Goal: Task Accomplishment & Management: Manage account settings

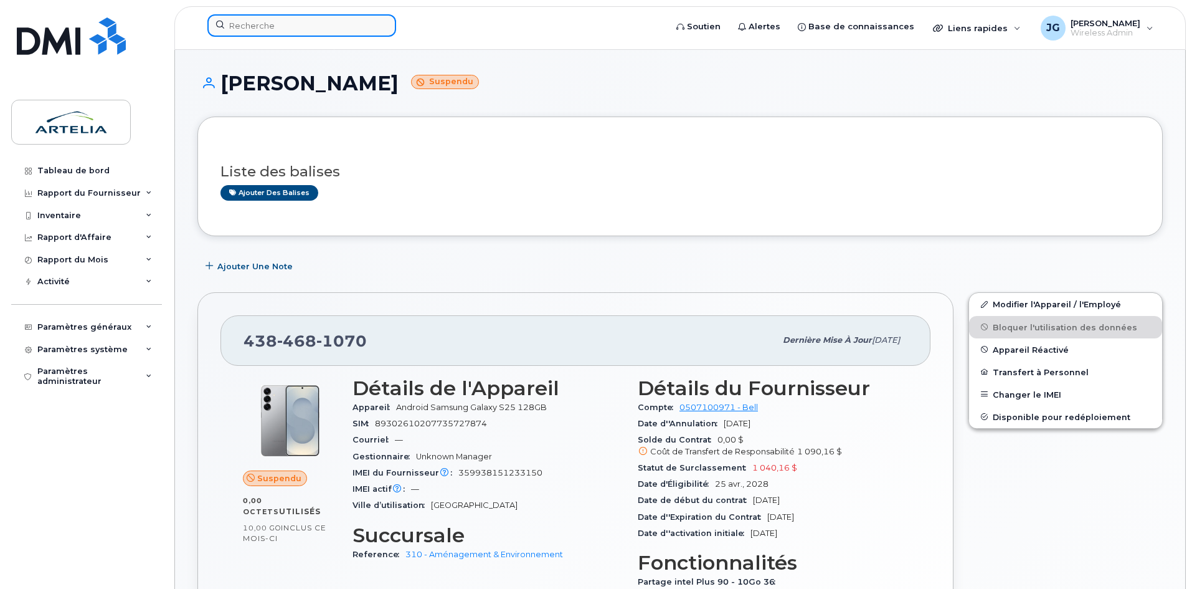
click at [292, 29] on input at bounding box center [301, 25] width 189 height 22
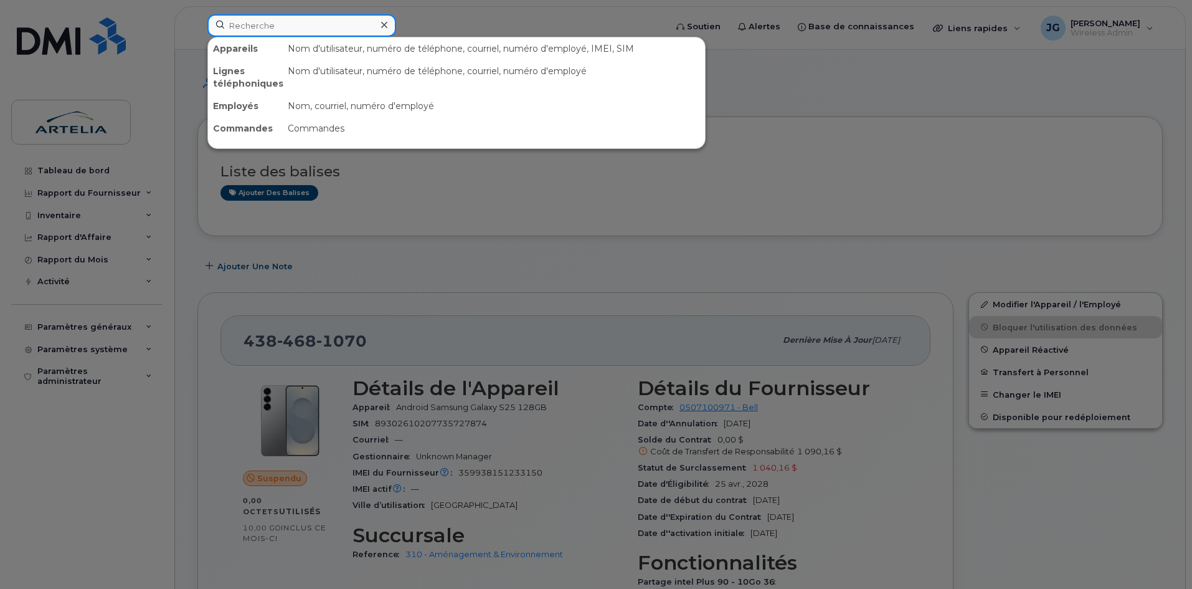
paste input "5142134653"
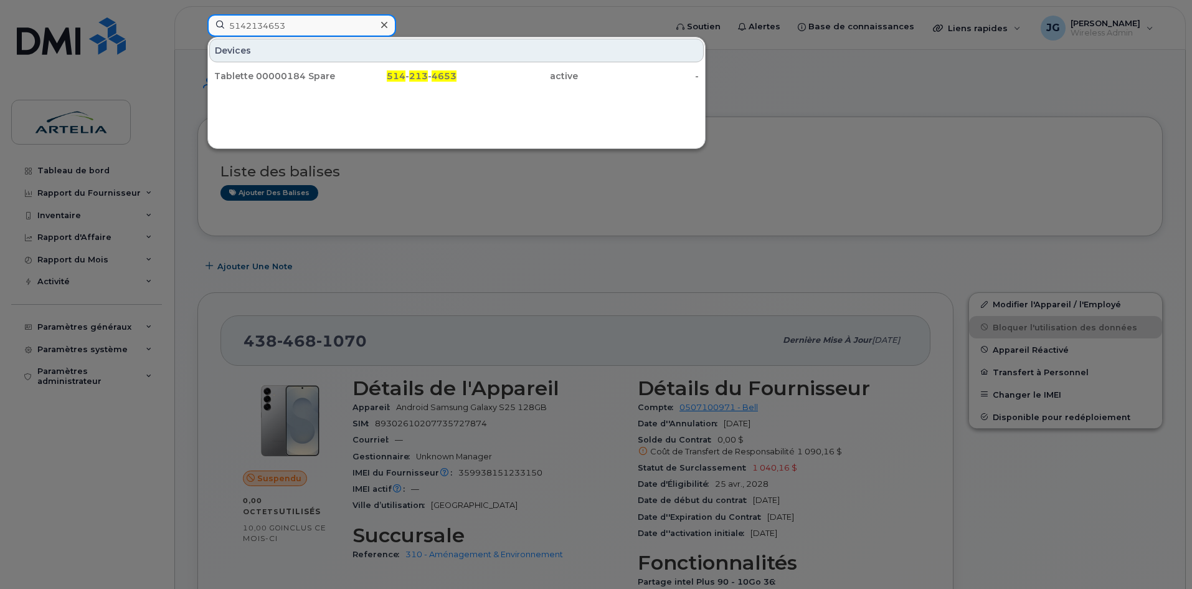
type input "5142134653"
click at [285, 55] on div "Devices" at bounding box center [456, 51] width 495 height 24
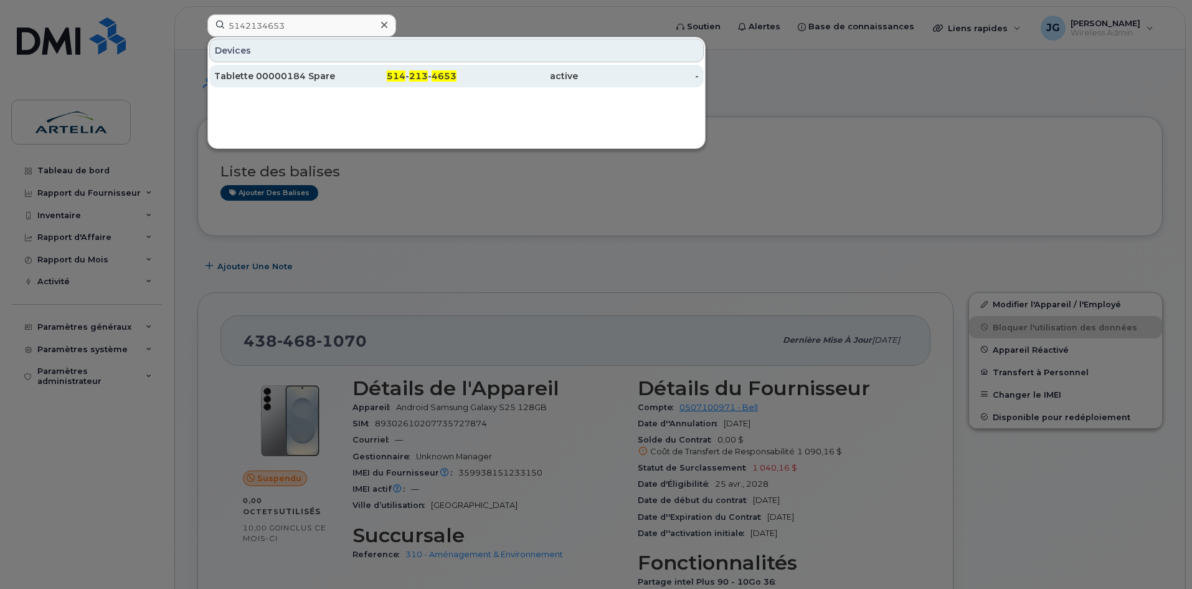
click at [290, 72] on div "Tablette 00000184 Spare" at bounding box center [274, 76] width 121 height 12
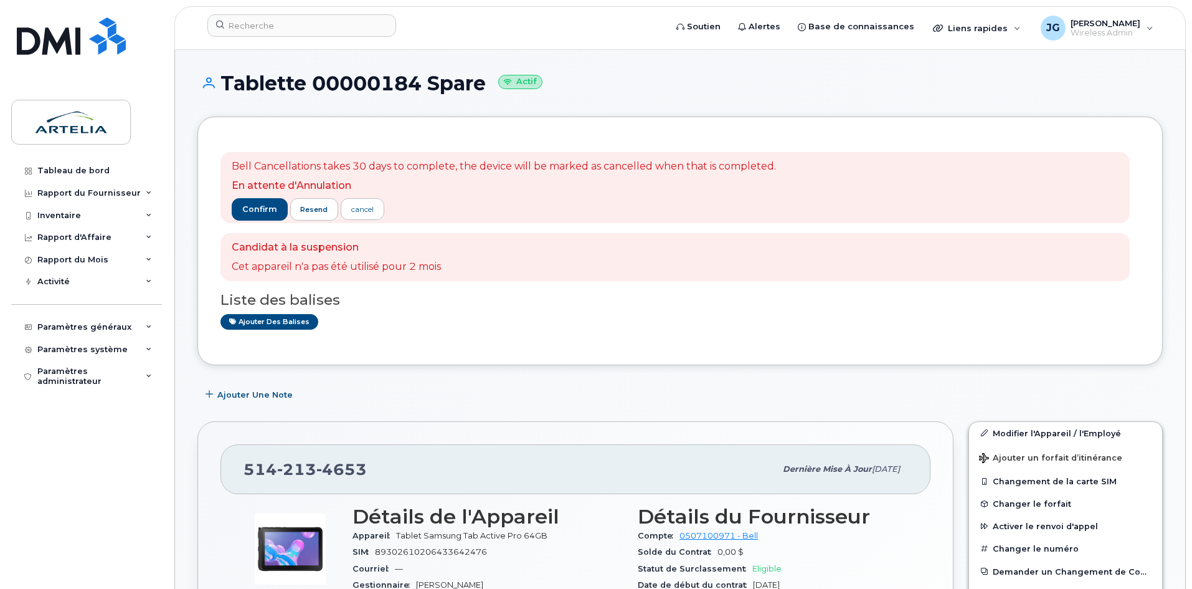
click at [289, 6] on div "Soutien Alertes Base de connaissances Liens rapides Suspendre/Supprimer l’appar…" at bounding box center [680, 28] width 1012 height 44
click at [294, 24] on input at bounding box center [301, 25] width 189 height 22
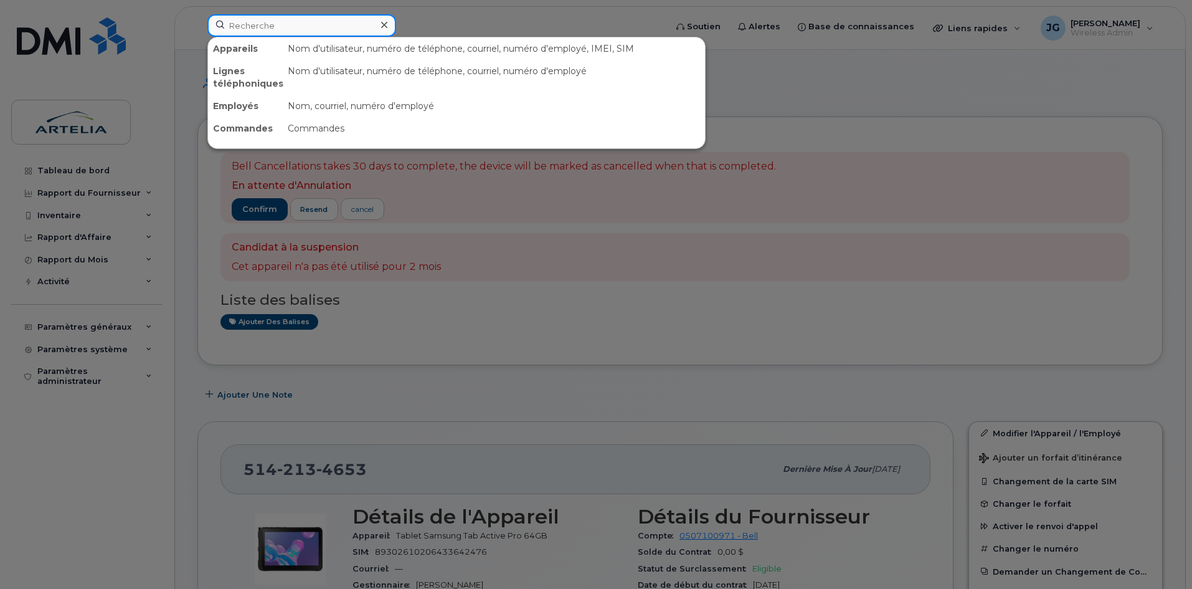
paste input "4383647269"
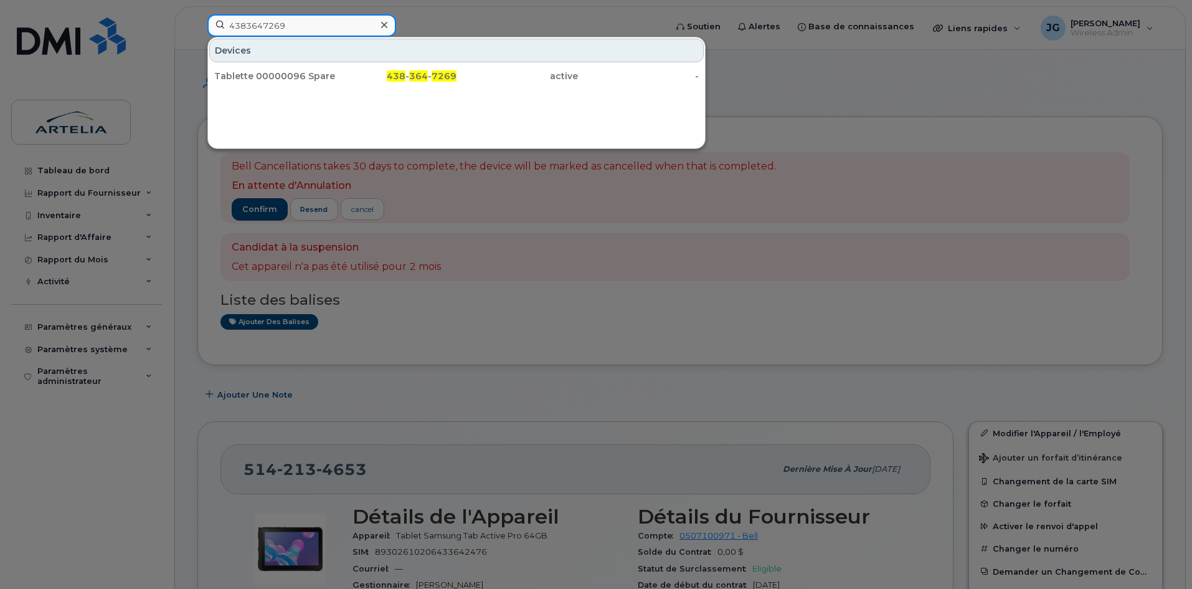
type input "4383647269"
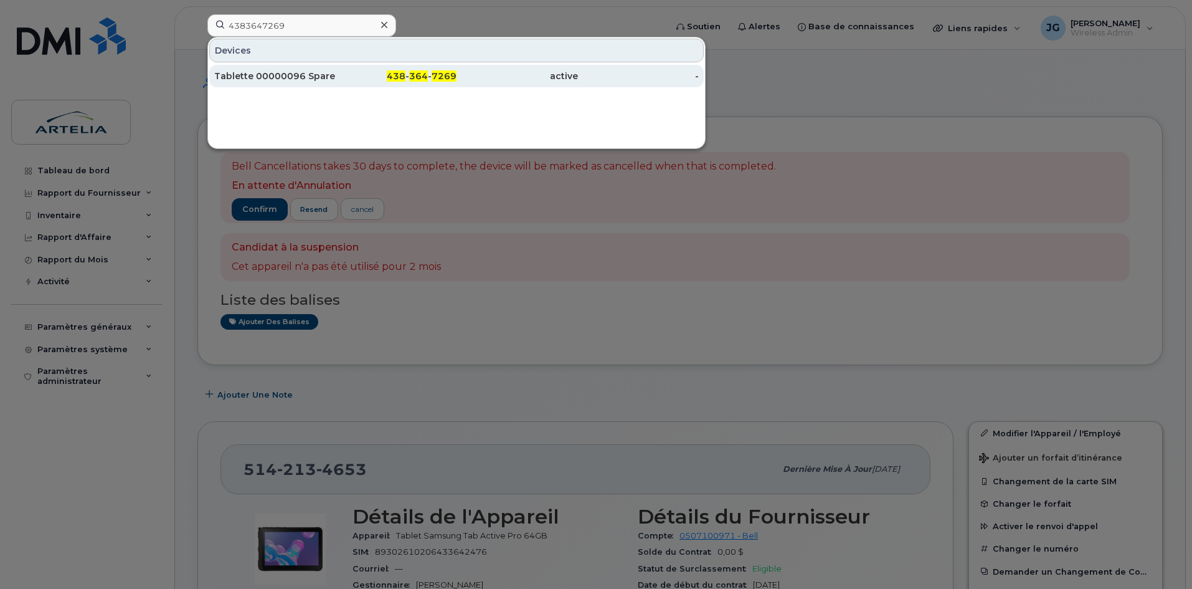
drag, startPoint x: 297, startPoint y: 37, endPoint x: 278, endPoint y: 69, distance: 37.7
click at [280, 69] on div "Tablette 00000096 Spare" at bounding box center [274, 76] width 121 height 22
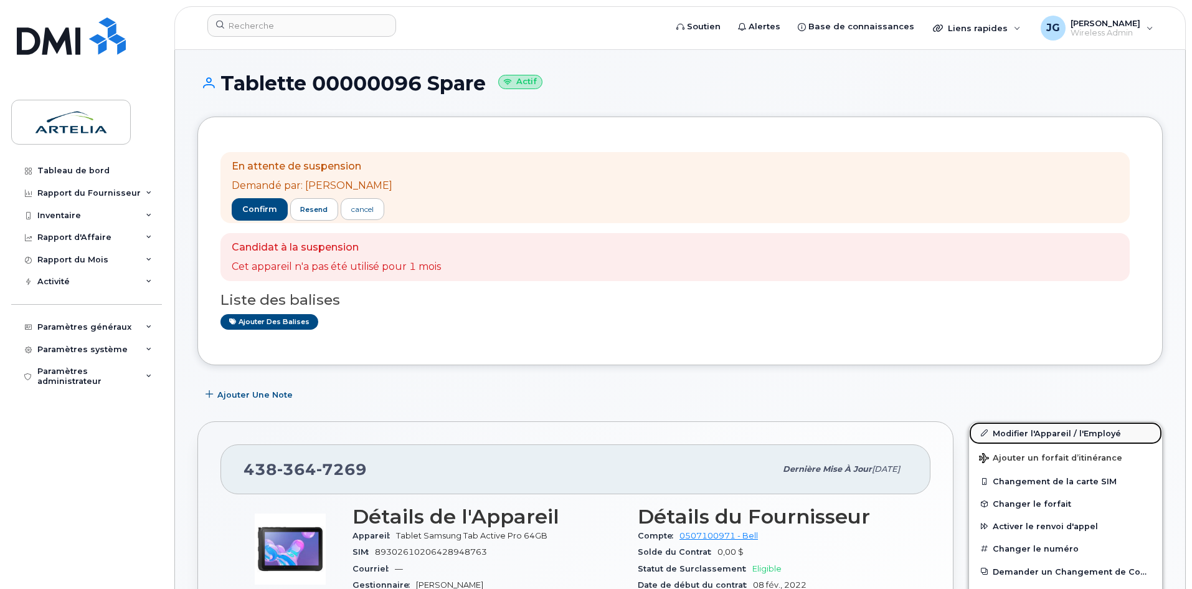
click at [1018, 438] on link "Modifier l'Appareil / l'Employé" at bounding box center [1065, 433] width 193 height 22
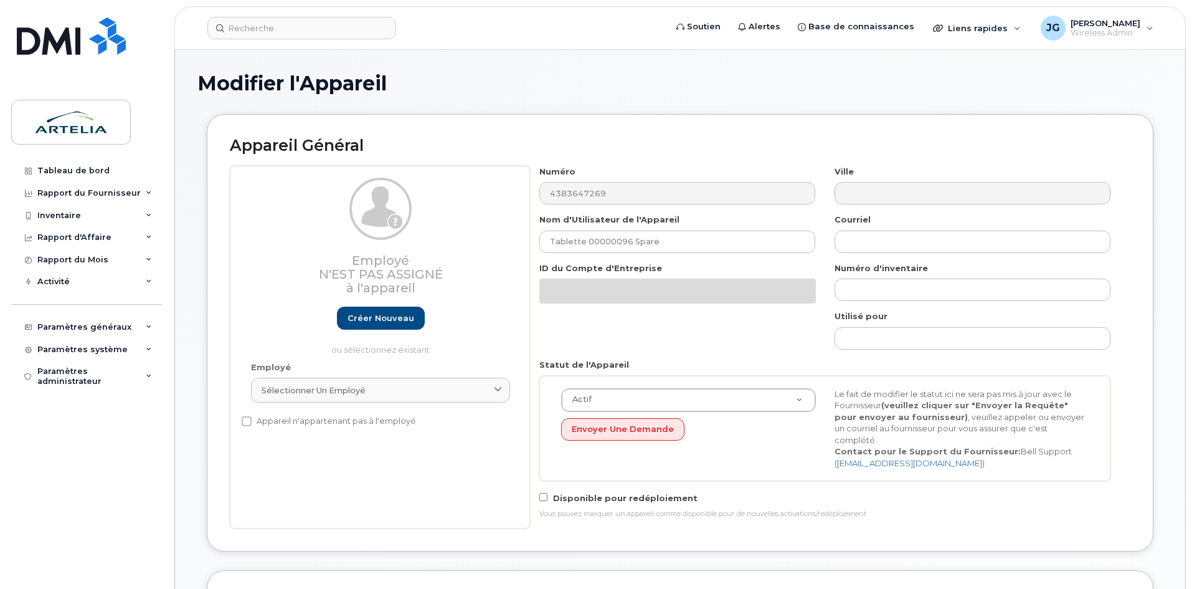
select select "29521960"
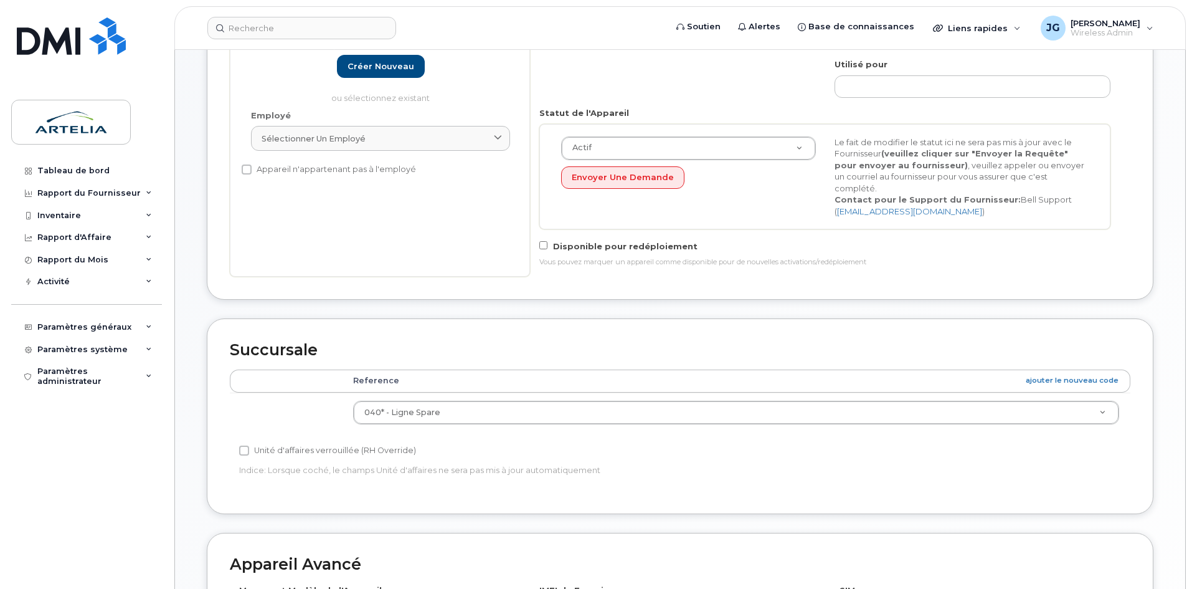
scroll to position [265, 0]
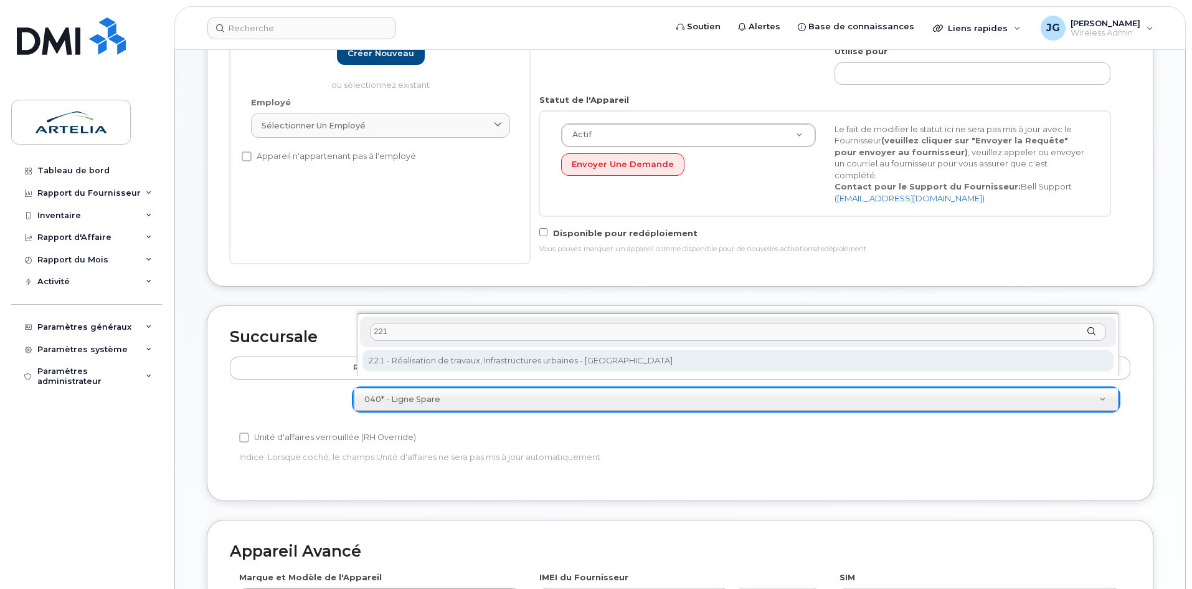
type input "221"
select select "29521977"
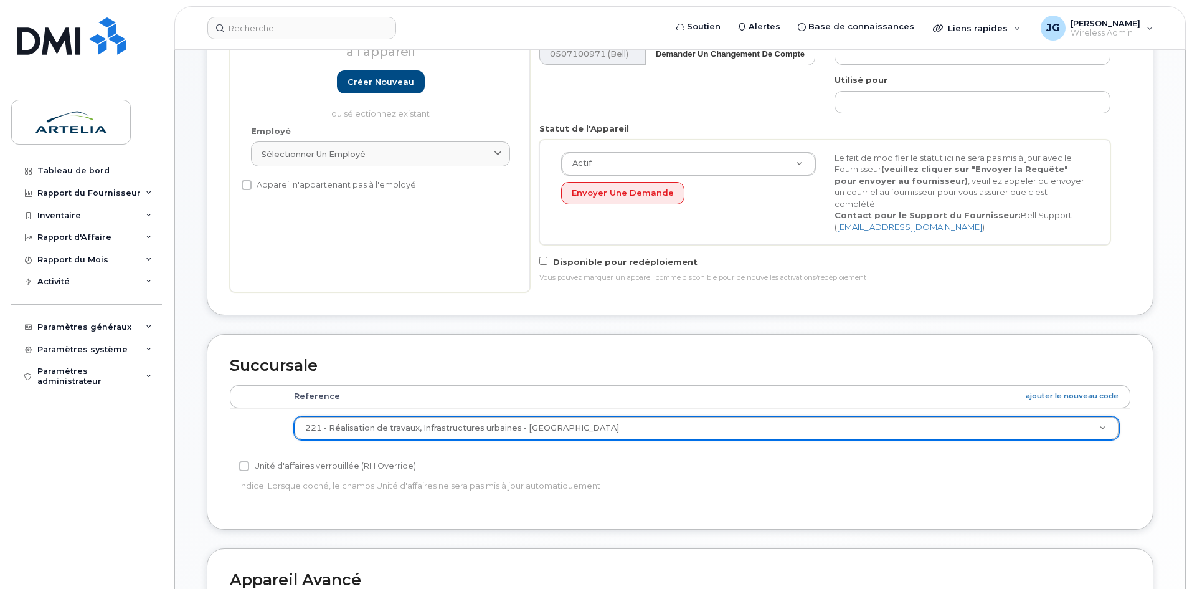
scroll to position [556, 0]
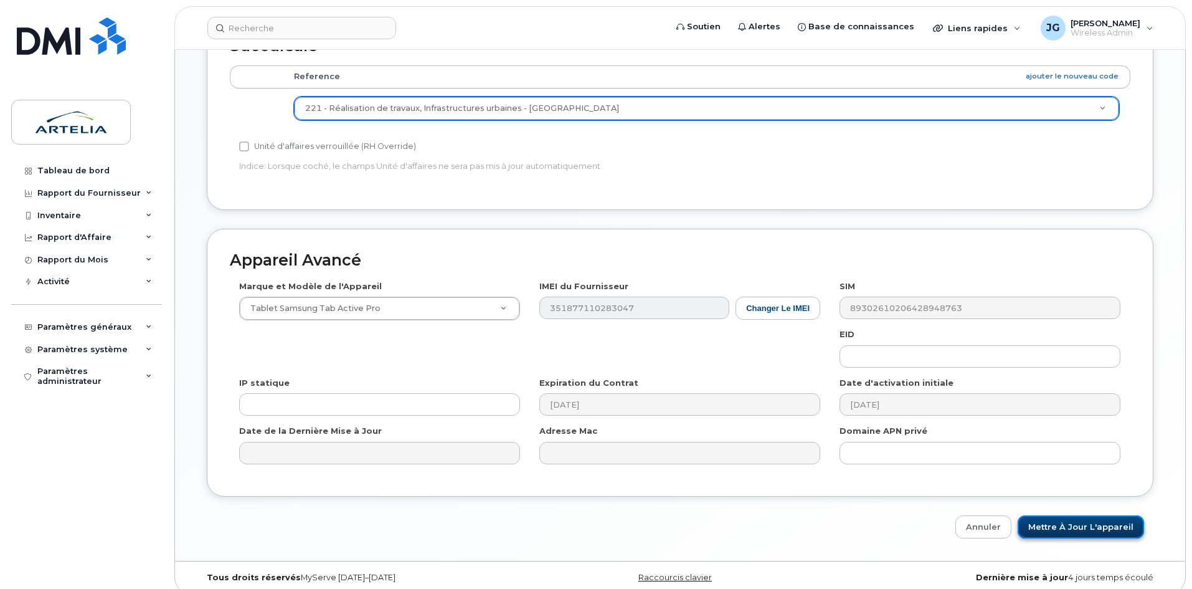
click at [1072, 520] on input "Mettre à jour l'appareil" at bounding box center [1081, 526] width 126 height 23
type input "Sauvegarde..."
